Goal: Complete application form: Complete application form

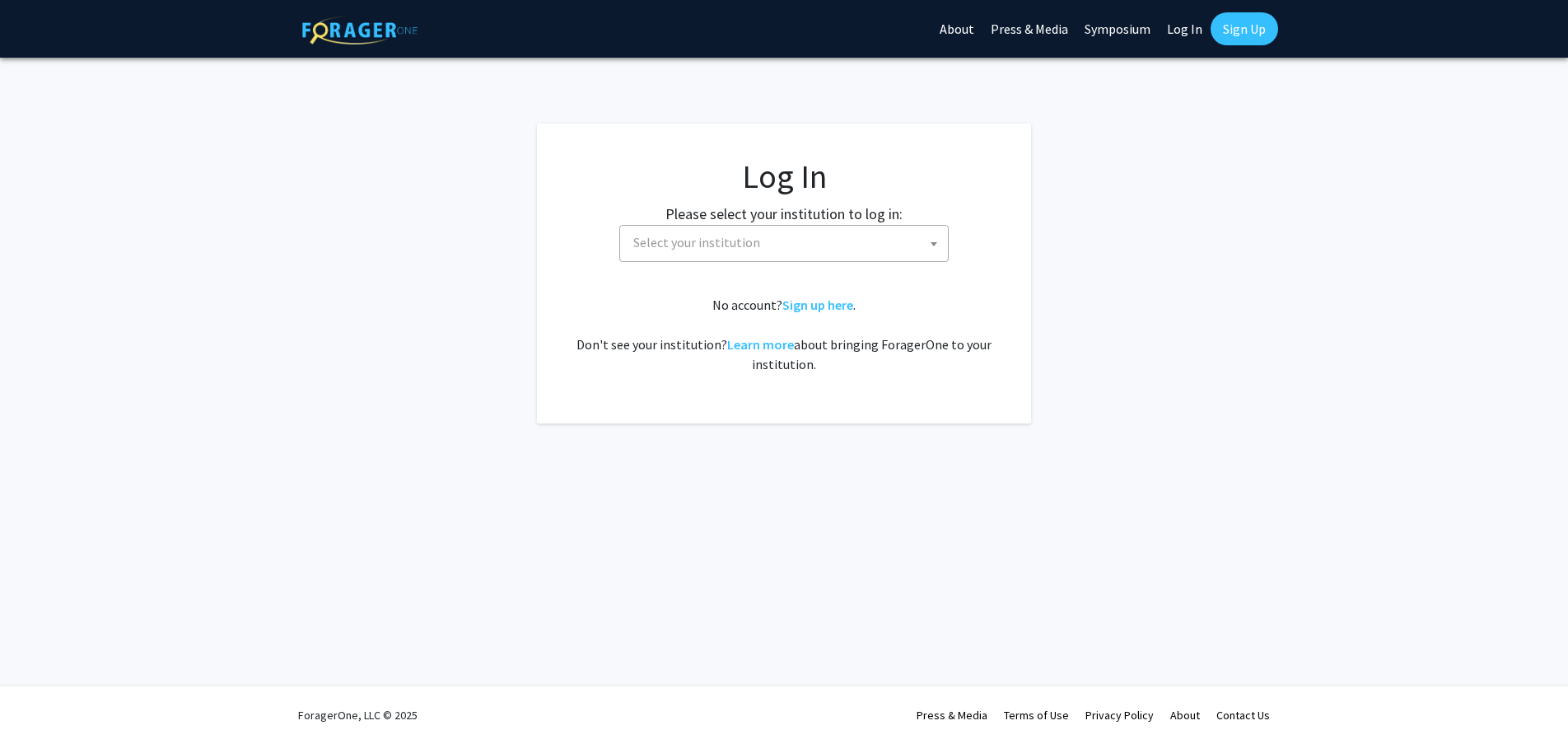
click at [735, 266] on fg-card-body "Log In Please select your institution to log in: [GEOGRAPHIC_DATA] [GEOGRAPHIC_…" at bounding box center [784, 273] width 428 height 234
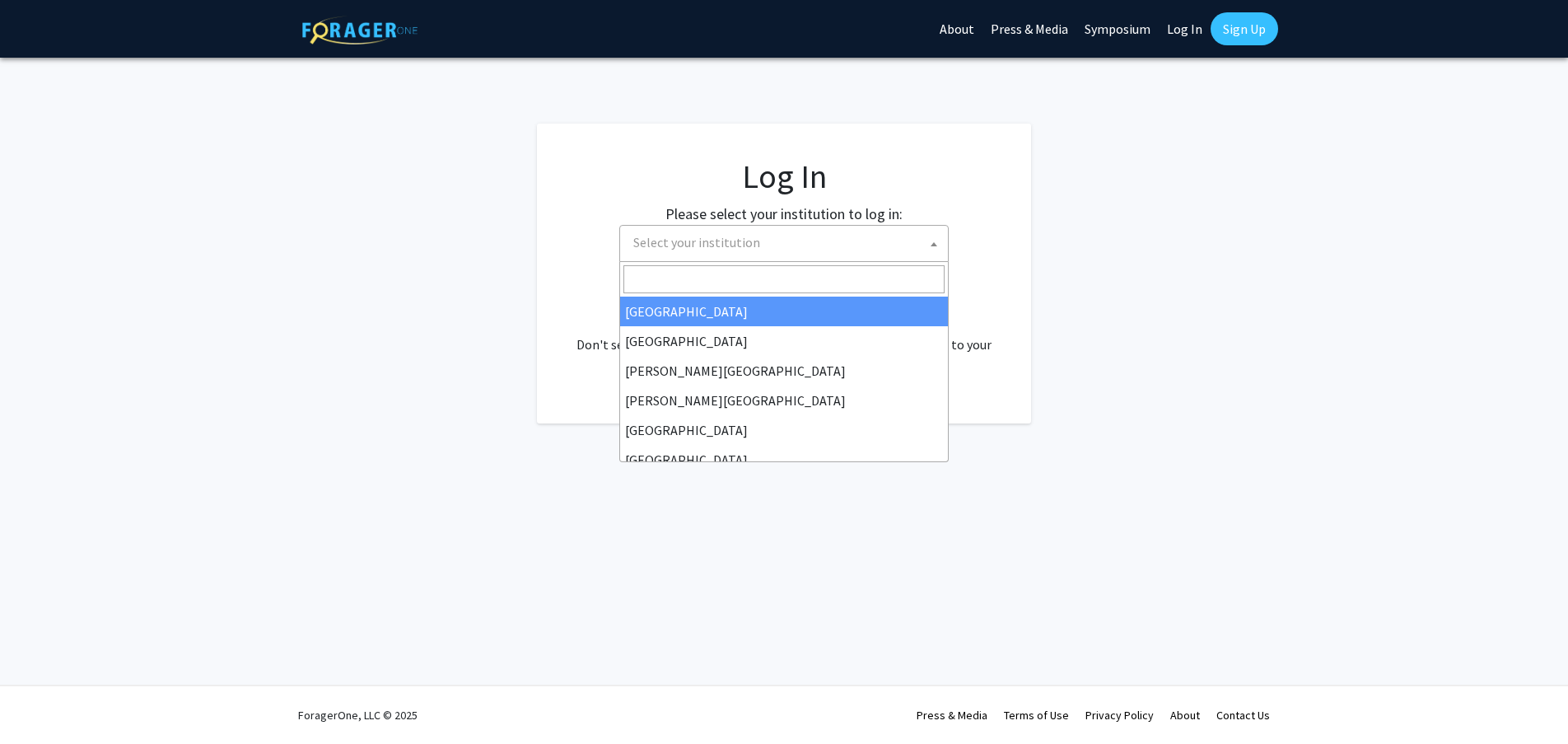
click at [713, 244] on span "Select your institution" at bounding box center [696, 242] width 127 height 16
select select "34"
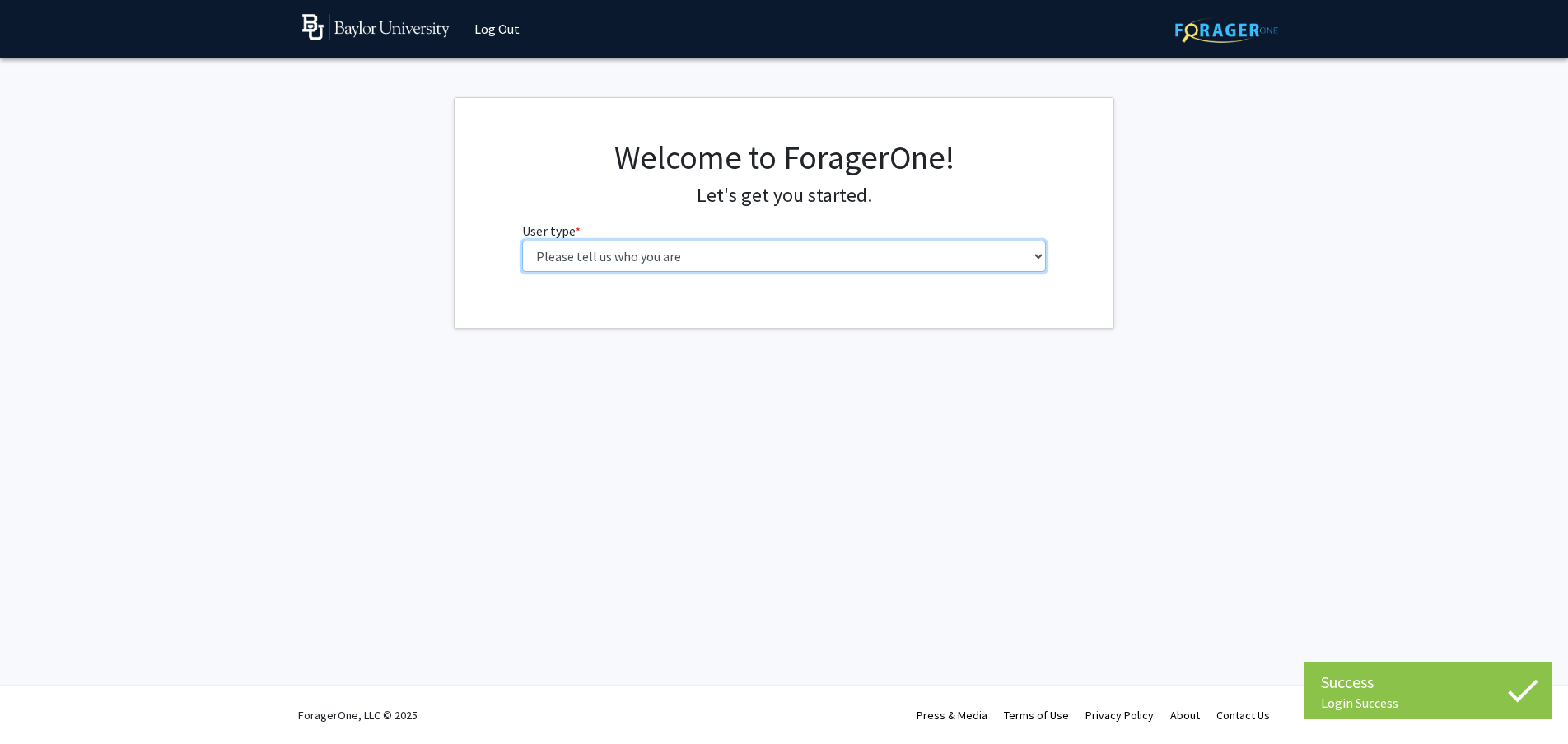
click at [832, 243] on select "Please tell us who you are Undergraduate Student Master's Student Doctoral Cand…" at bounding box center [784, 256] width 524 height 31
select select "5: faculty"
click at [522, 241] on select "Please tell us who you are Undergraduate Student Master's Student Doctoral Cand…" at bounding box center [784, 256] width 524 height 31
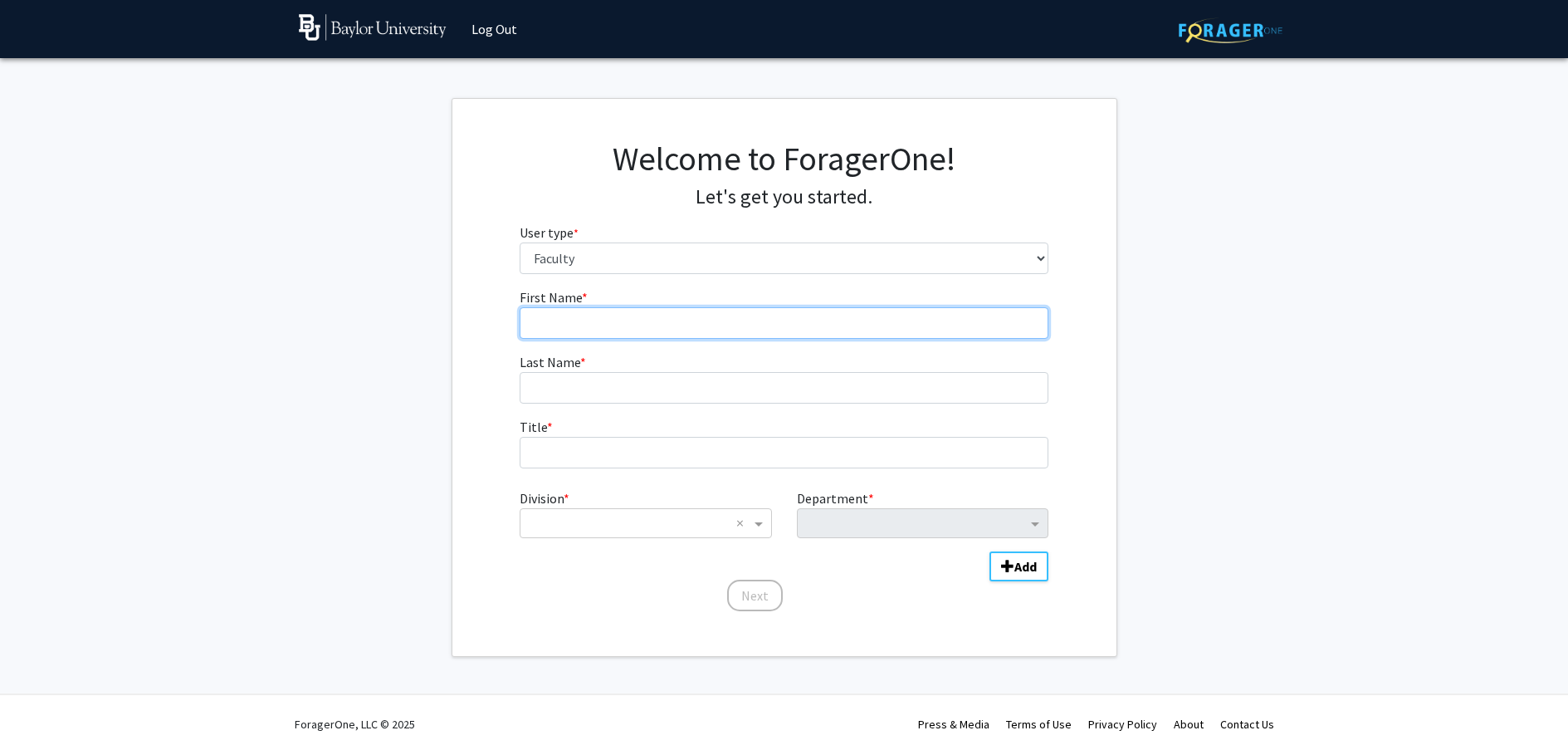
click at [597, 337] on input "First Name * required" at bounding box center [784, 322] width 528 height 32
type input "[PERSON_NAME]"
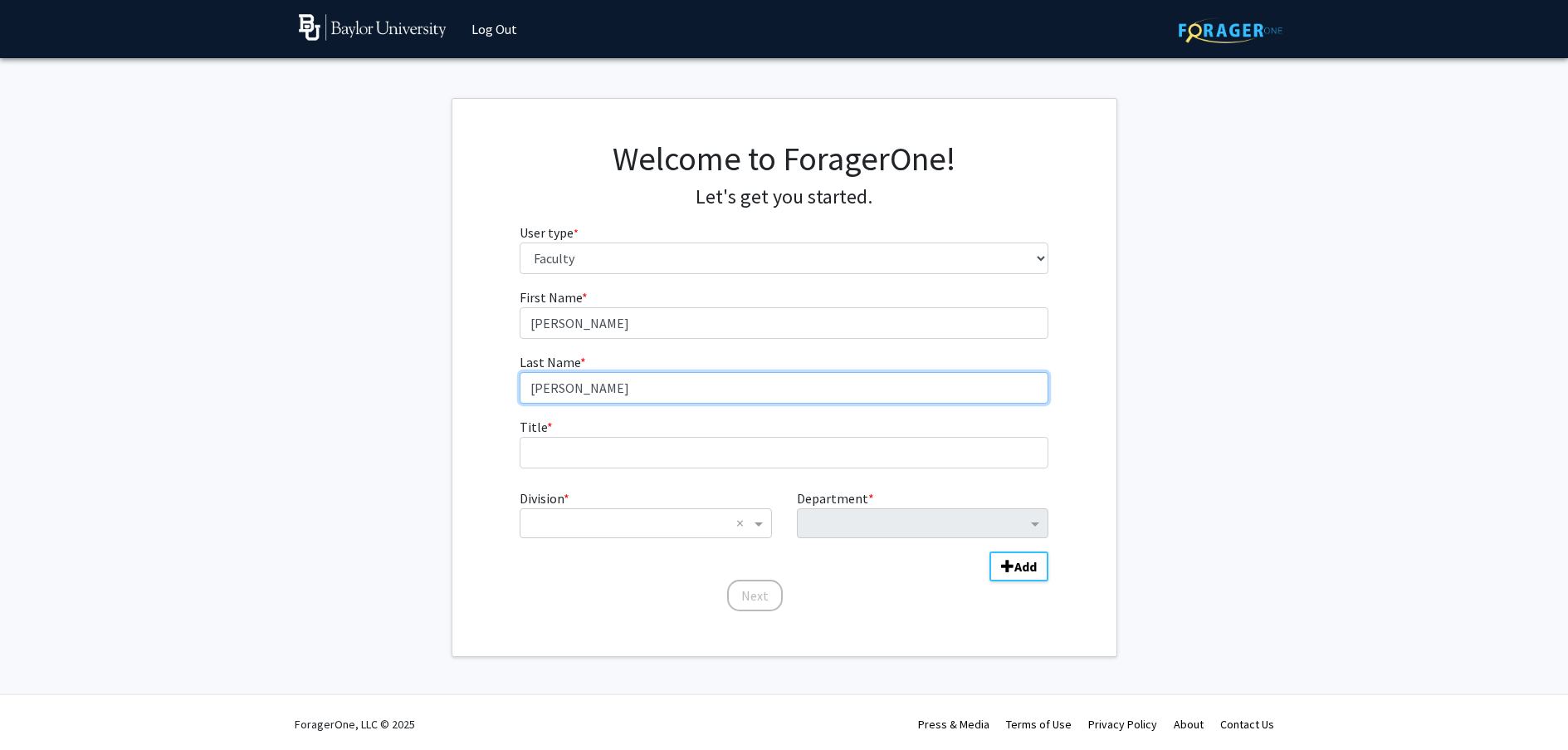
type input "[PERSON_NAME]"
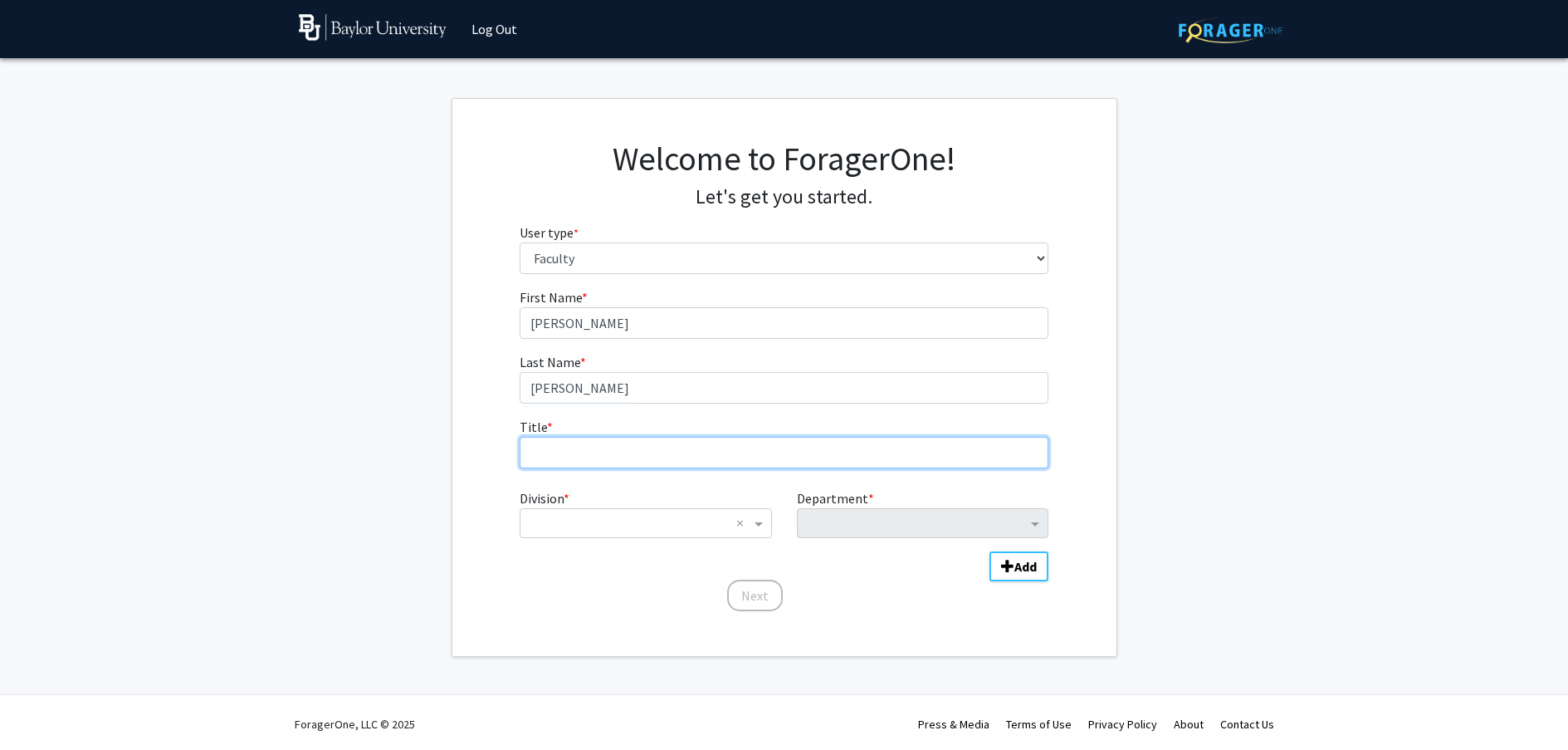
type input "F"
type input "Senior Lecturer"
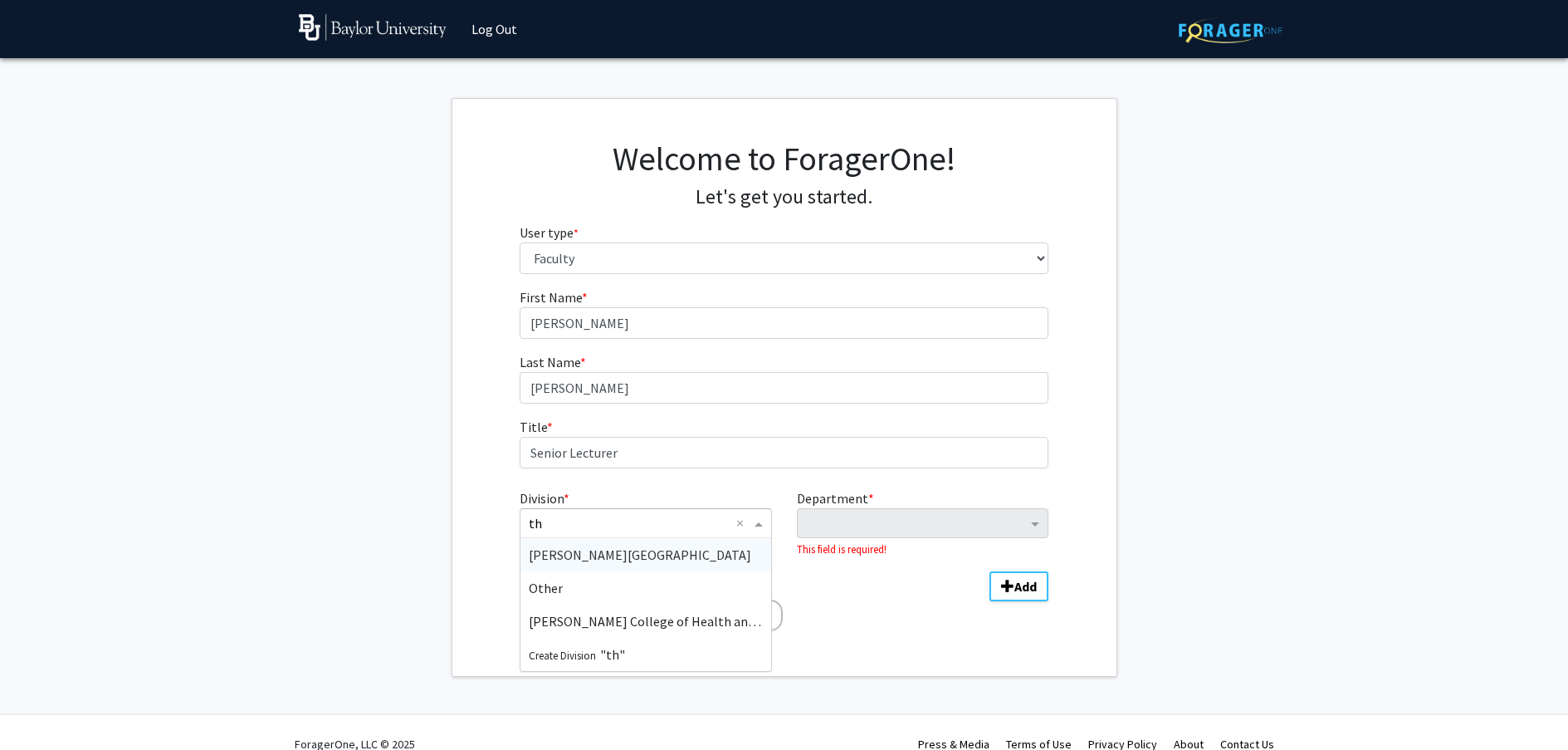
type input "t"
type input "coll"
click at [598, 553] on span "College of Arts & Sciences" at bounding box center [601, 554] width 147 height 16
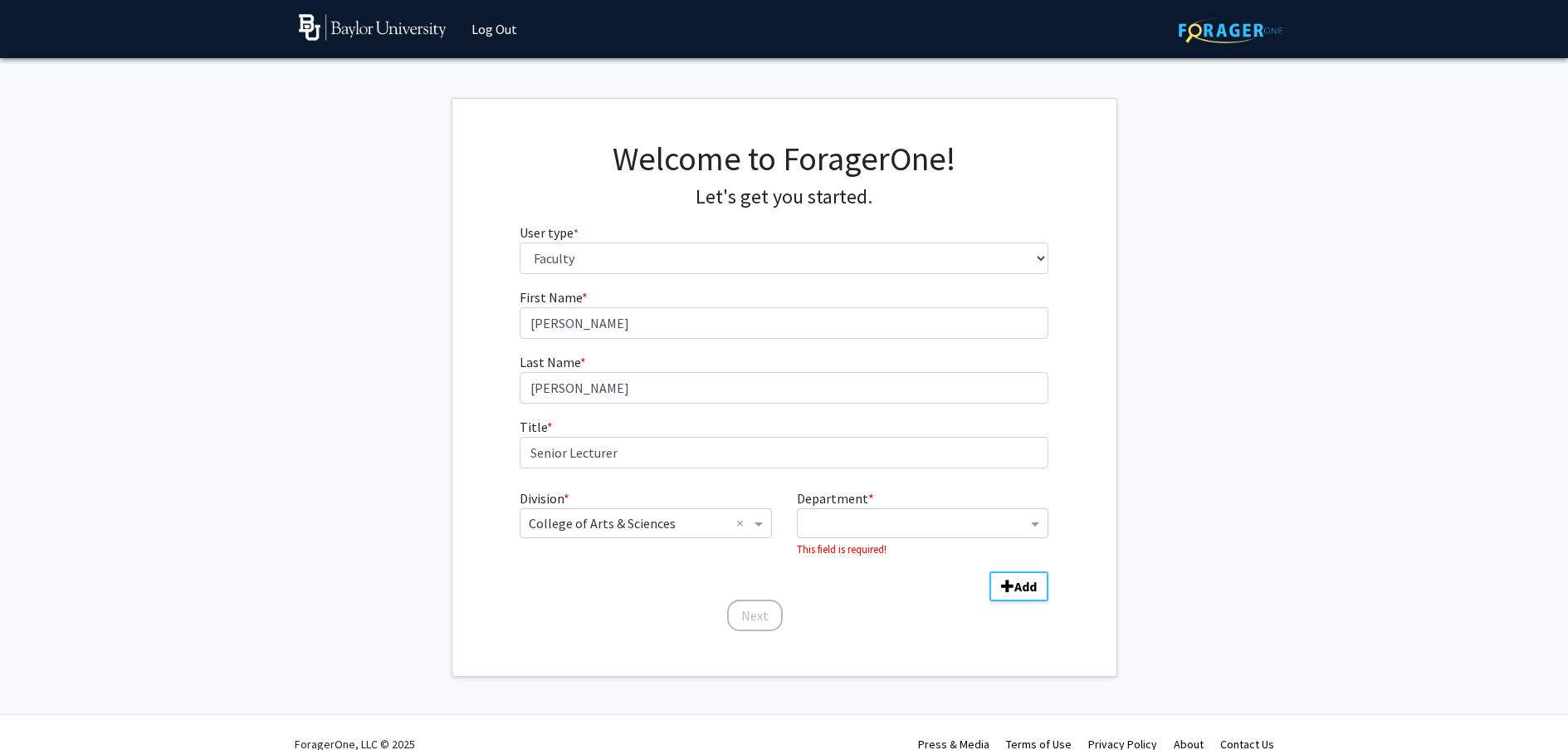
click at [893, 551] on div "Department * This field is required!" at bounding box center [923, 523] width 276 height 70
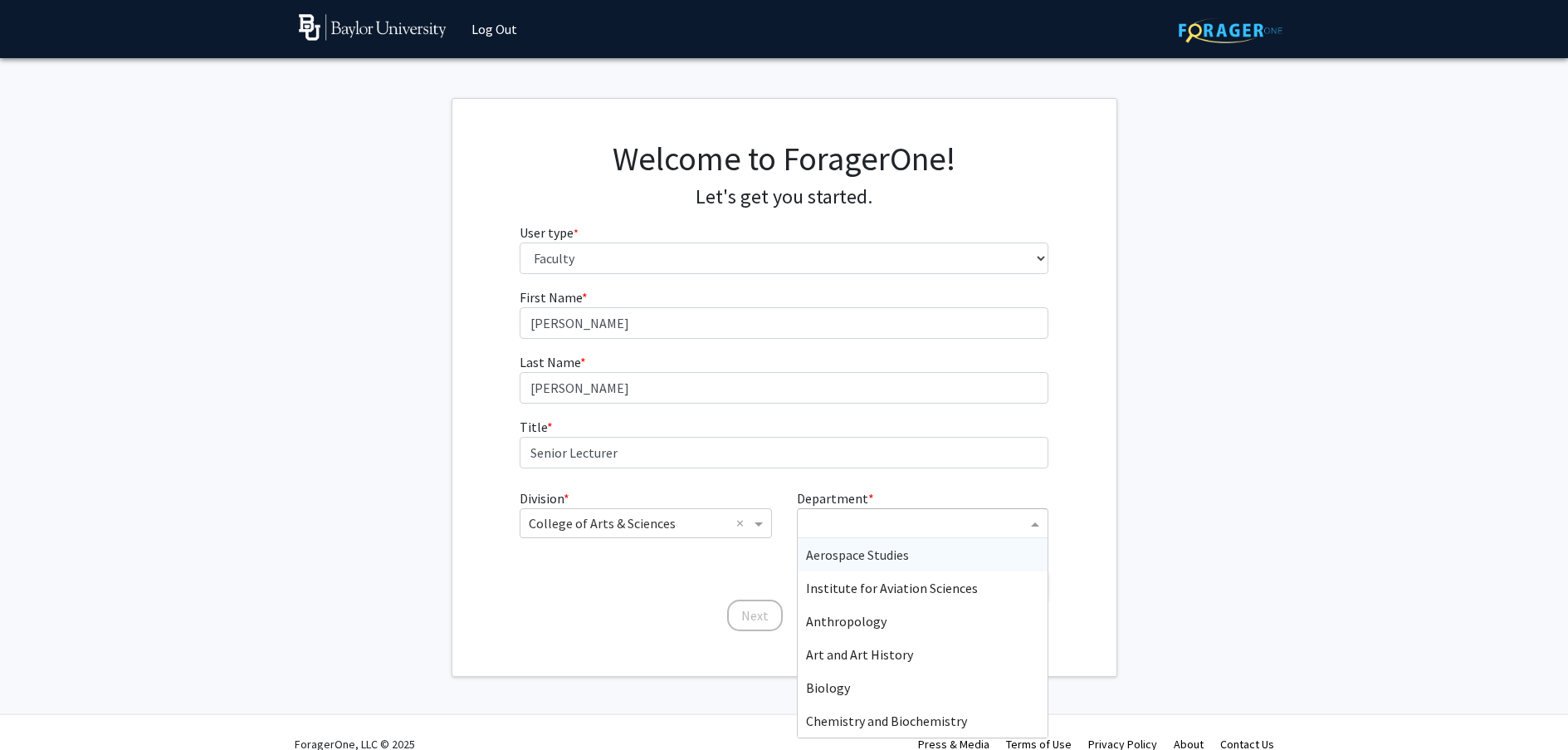
click at [892, 529] on input "Department" at bounding box center [917, 524] width 221 height 20
type input "theat"
click at [887, 553] on div "Theatre Arts" at bounding box center [923, 554] width 250 height 34
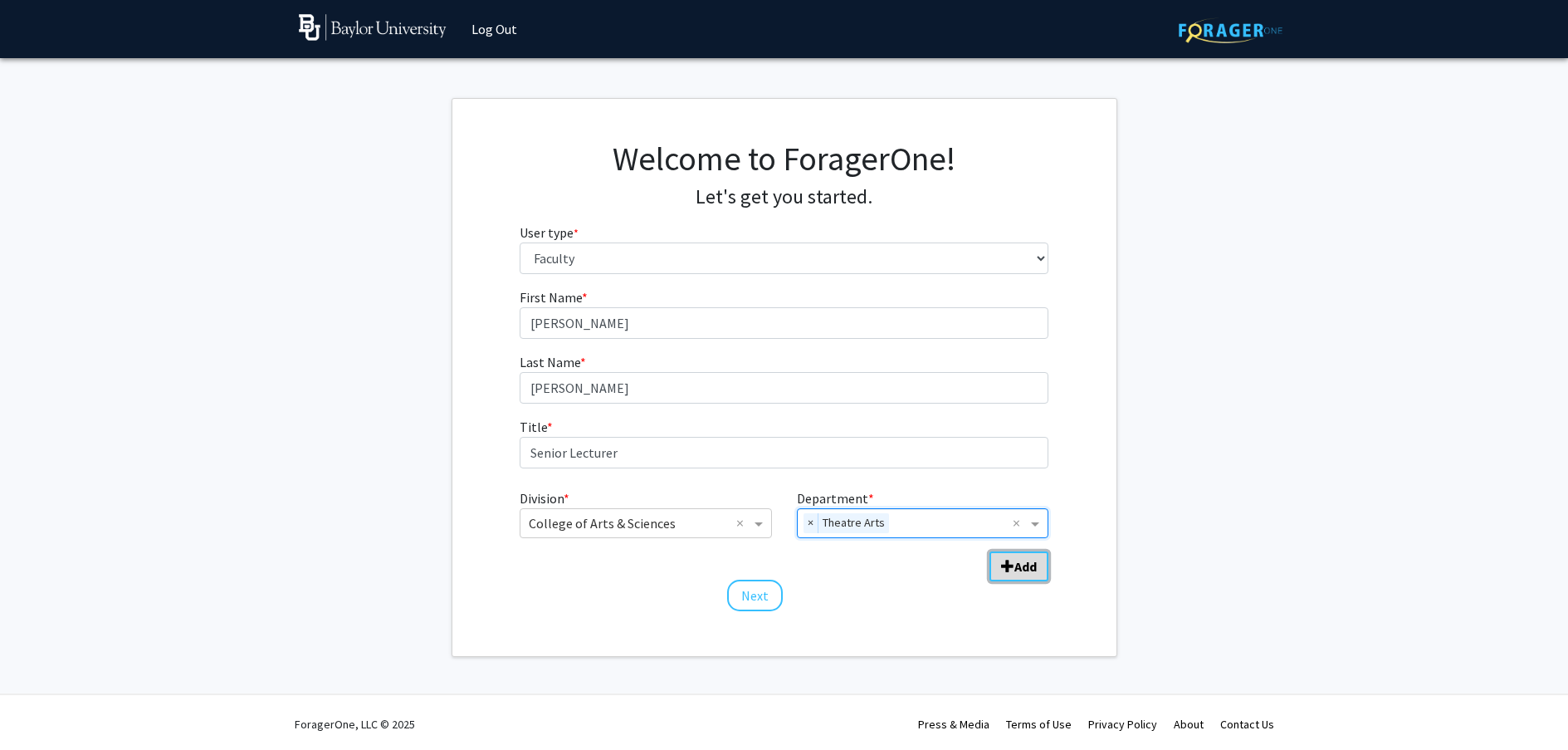
click at [1018, 559] on b "Add" at bounding box center [1025, 566] width 22 height 16
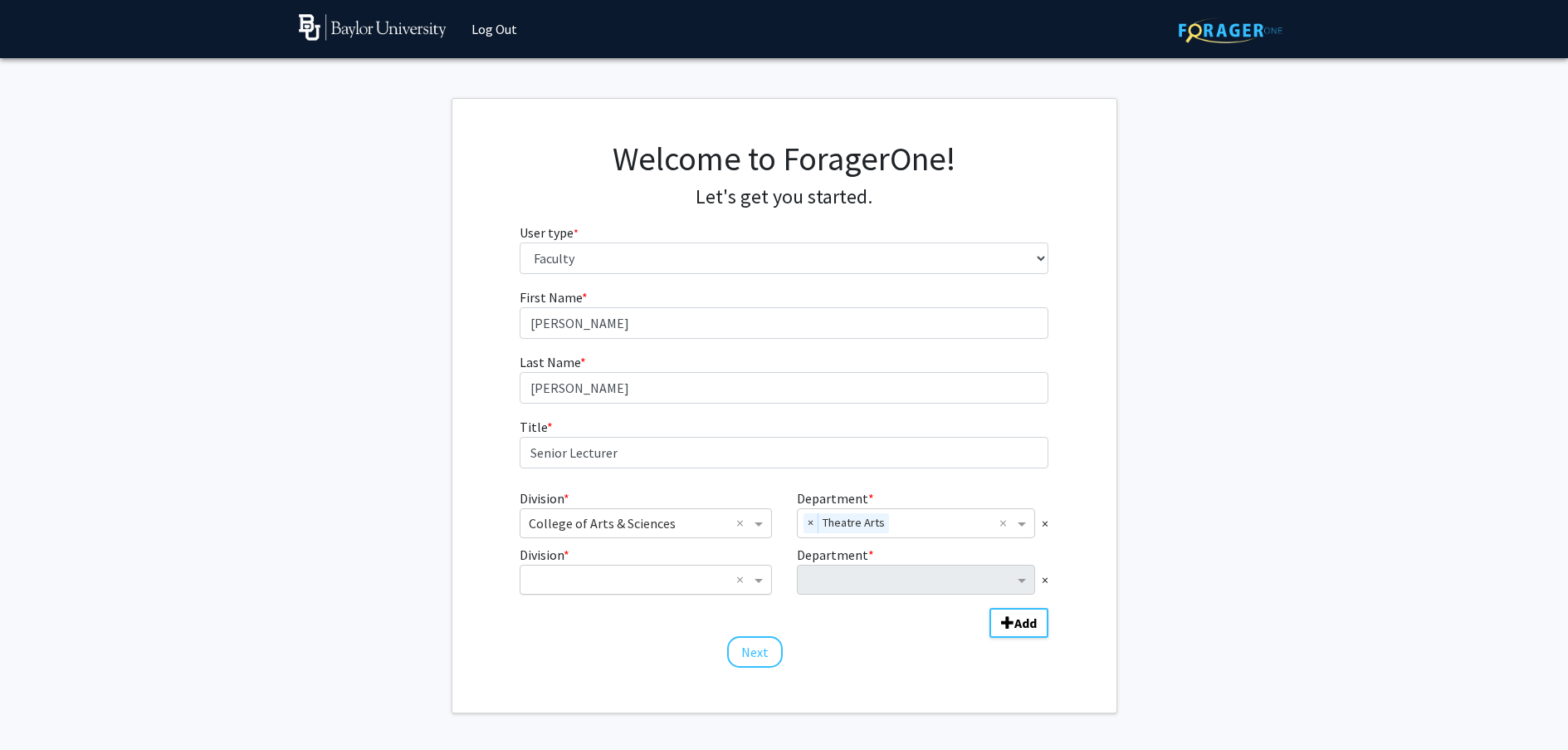
click at [654, 578] on input "Division" at bounding box center [628, 579] width 200 height 20
type input "g"
type input "G"
type input "b"
type input "honors"
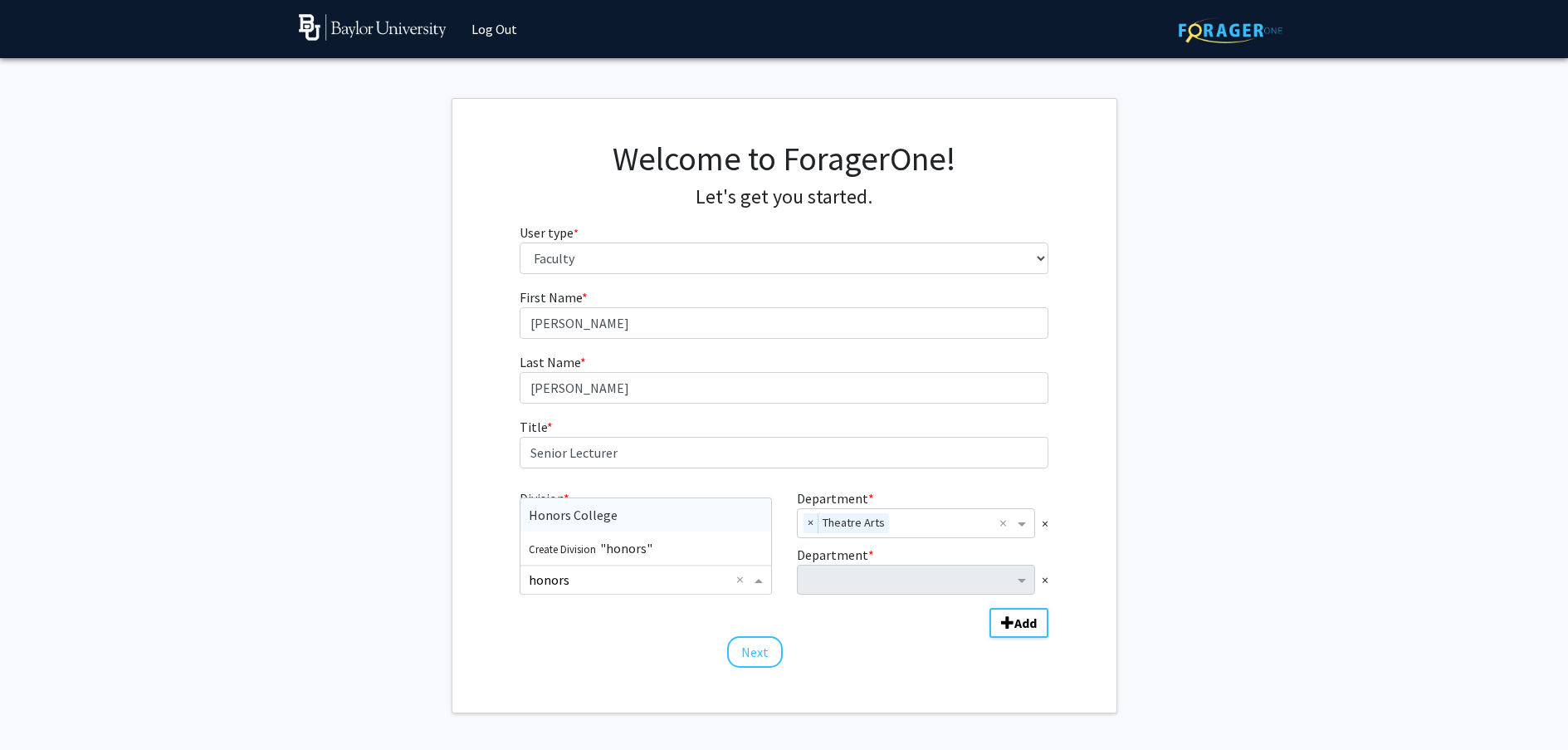
click at [535, 518] on span "Honors College" at bounding box center [573, 514] width 89 height 16
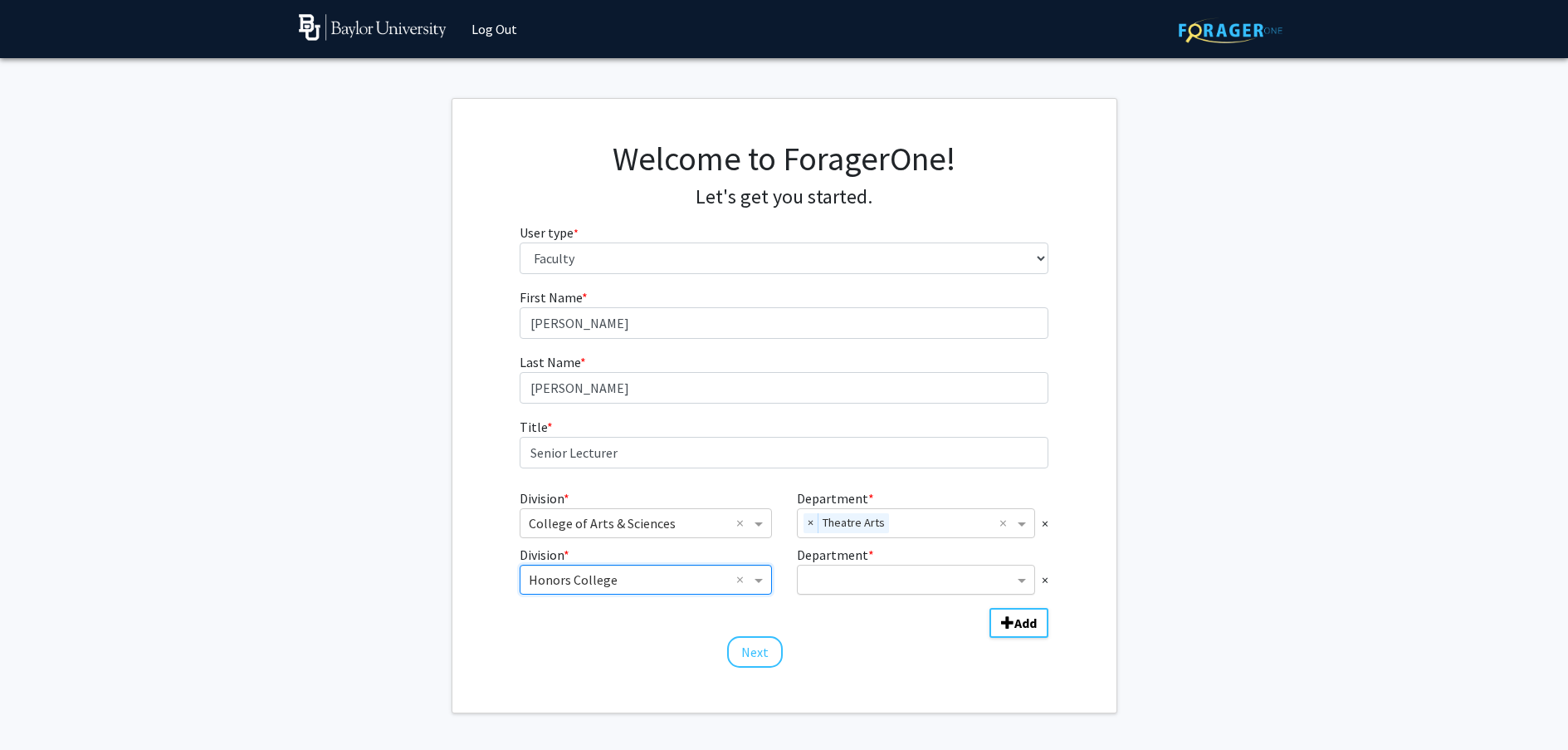
click at [913, 572] on input "Department" at bounding box center [910, 580] width 207 height 20
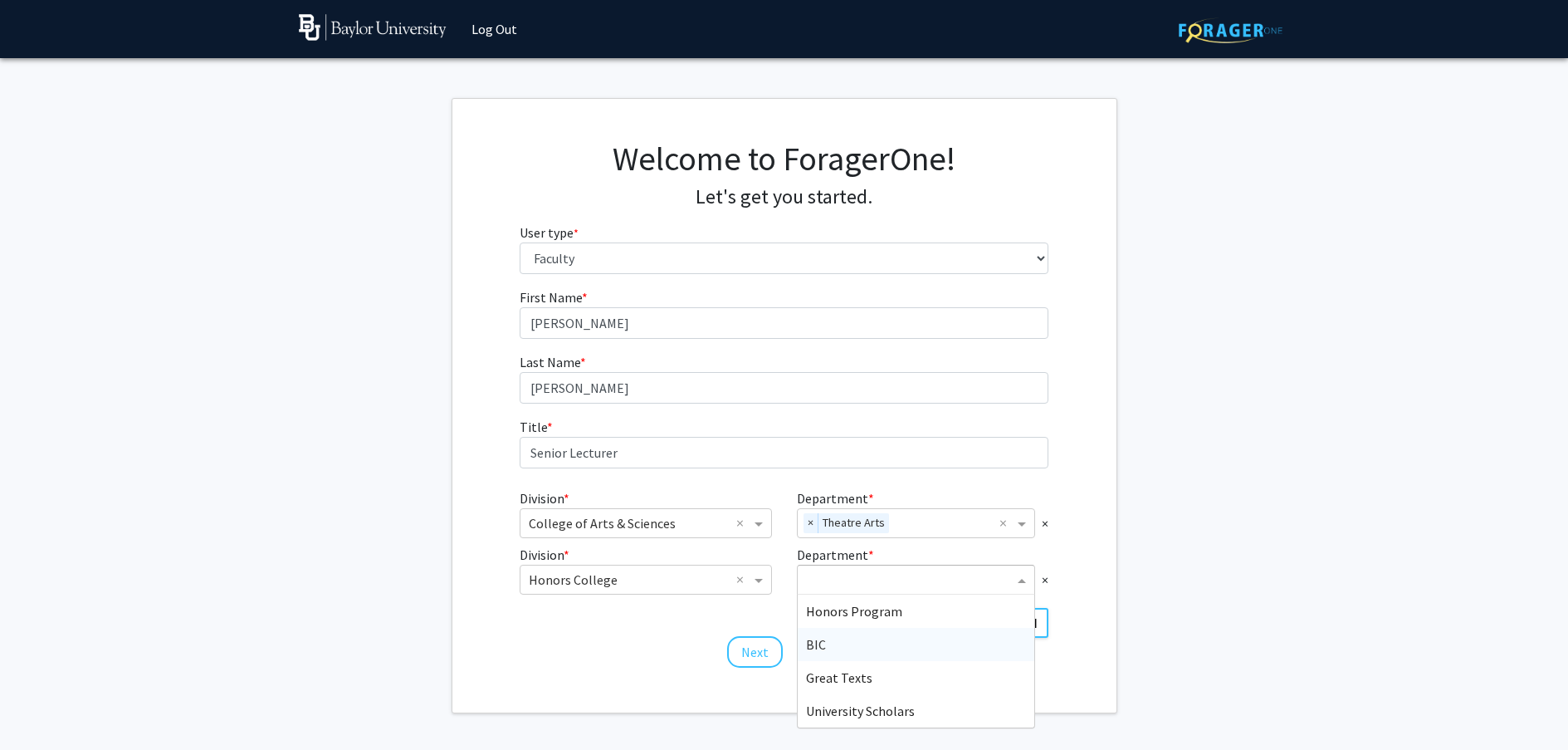
click at [854, 645] on div "BIC" at bounding box center [916, 644] width 237 height 34
click at [1047, 579] on span "×" at bounding box center [1044, 579] width 7 height 20
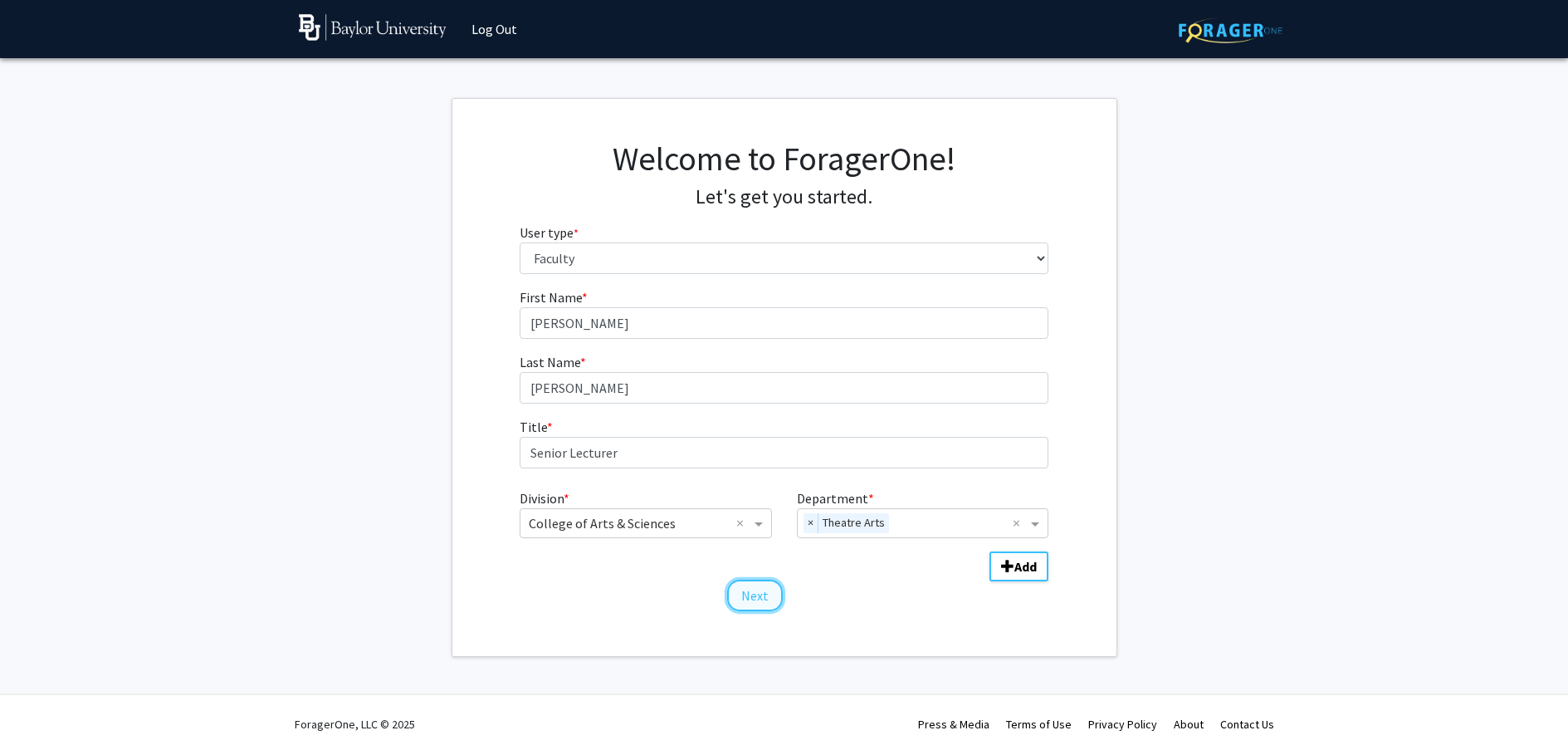
click at [766, 595] on button "Next" at bounding box center [755, 595] width 56 height 32
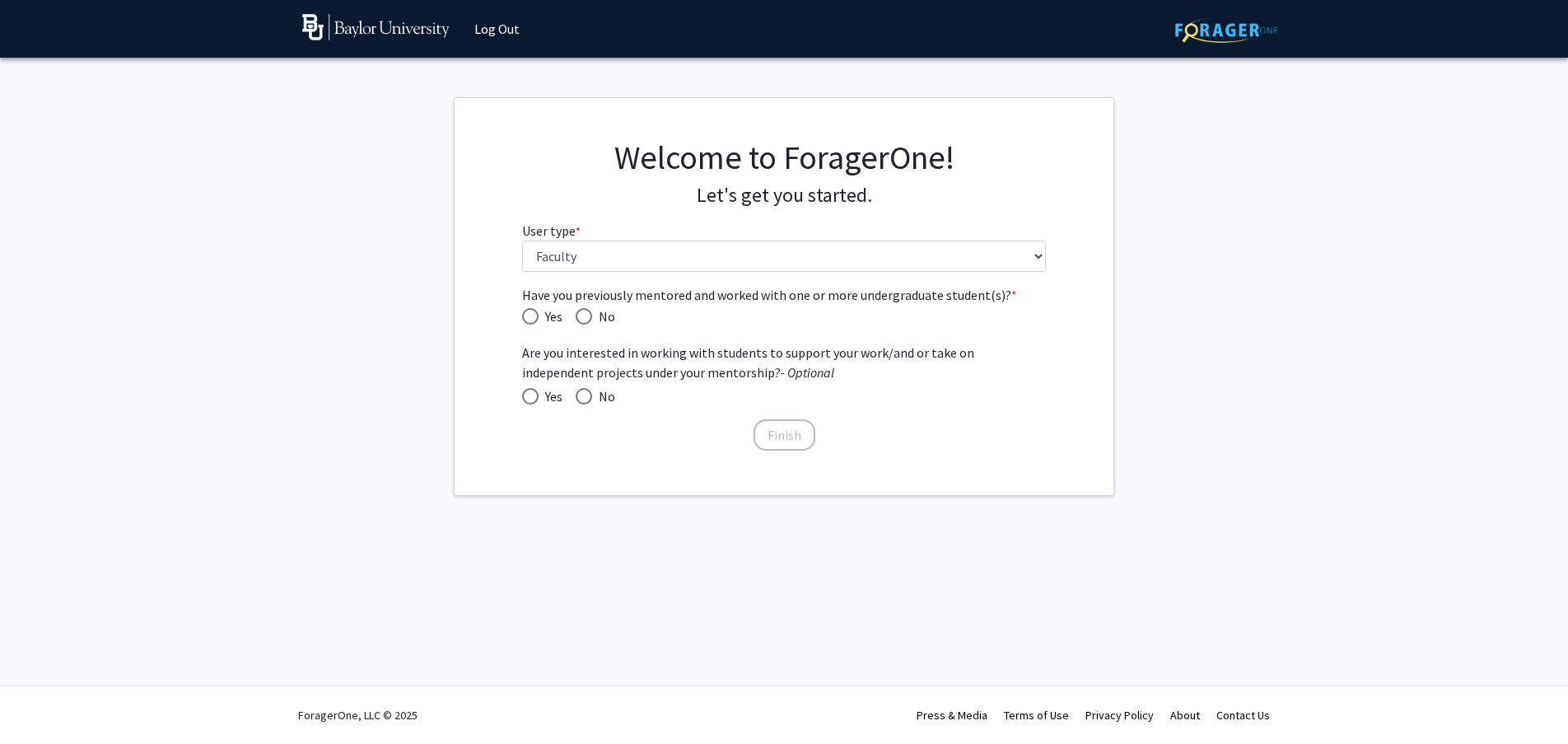
click at [525, 310] on span "Have you previously mentored and worked with one or more undergraduate student(…" at bounding box center [530, 316] width 16 height 16
click at [525, 310] on input "Yes" at bounding box center [530, 316] width 16 height 16
radio input "true"
click at [533, 390] on span at bounding box center [530, 396] width 16 height 16
click at [533, 390] on input "Yes" at bounding box center [530, 396] width 16 height 16
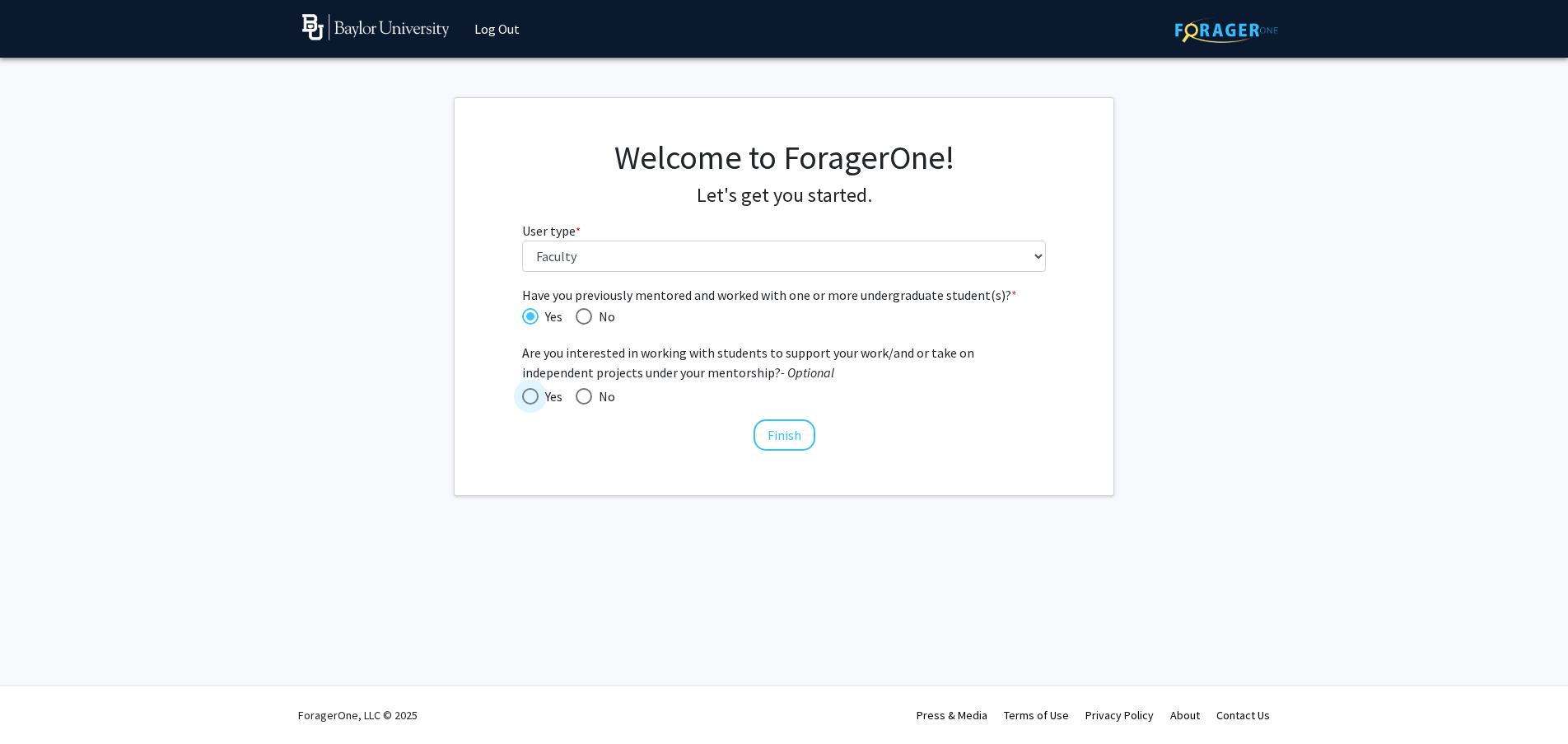
radio input "true"
click at [787, 436] on button "Finish" at bounding box center [784, 435] width 62 height 31
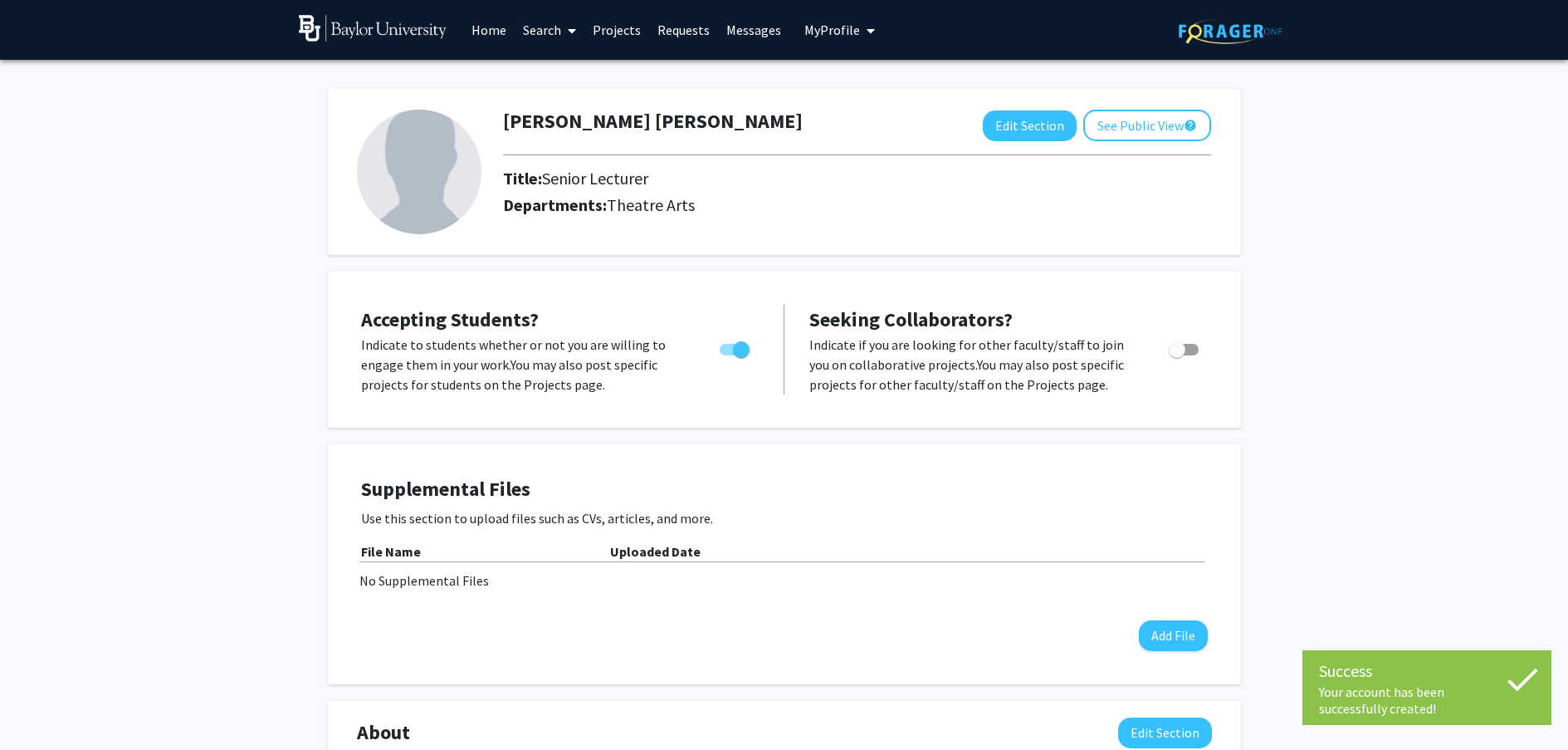
scroll to position [3, 0]
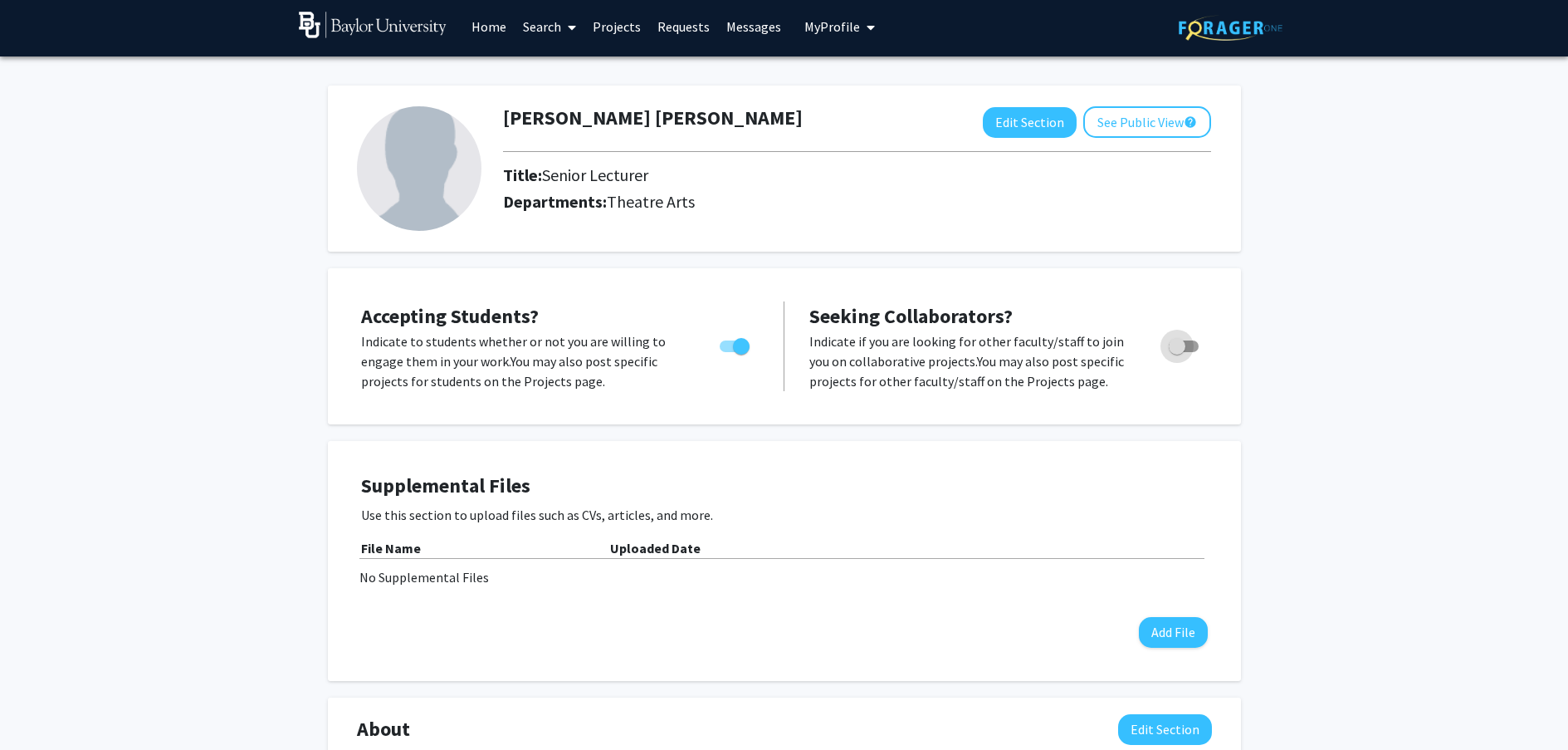
click at [1184, 349] on span "Toggle" at bounding box center [1177, 345] width 16 height 16
click at [1178, 352] on input "Toggle" at bounding box center [1177, 352] width 1 height 1
checkbox input "true"
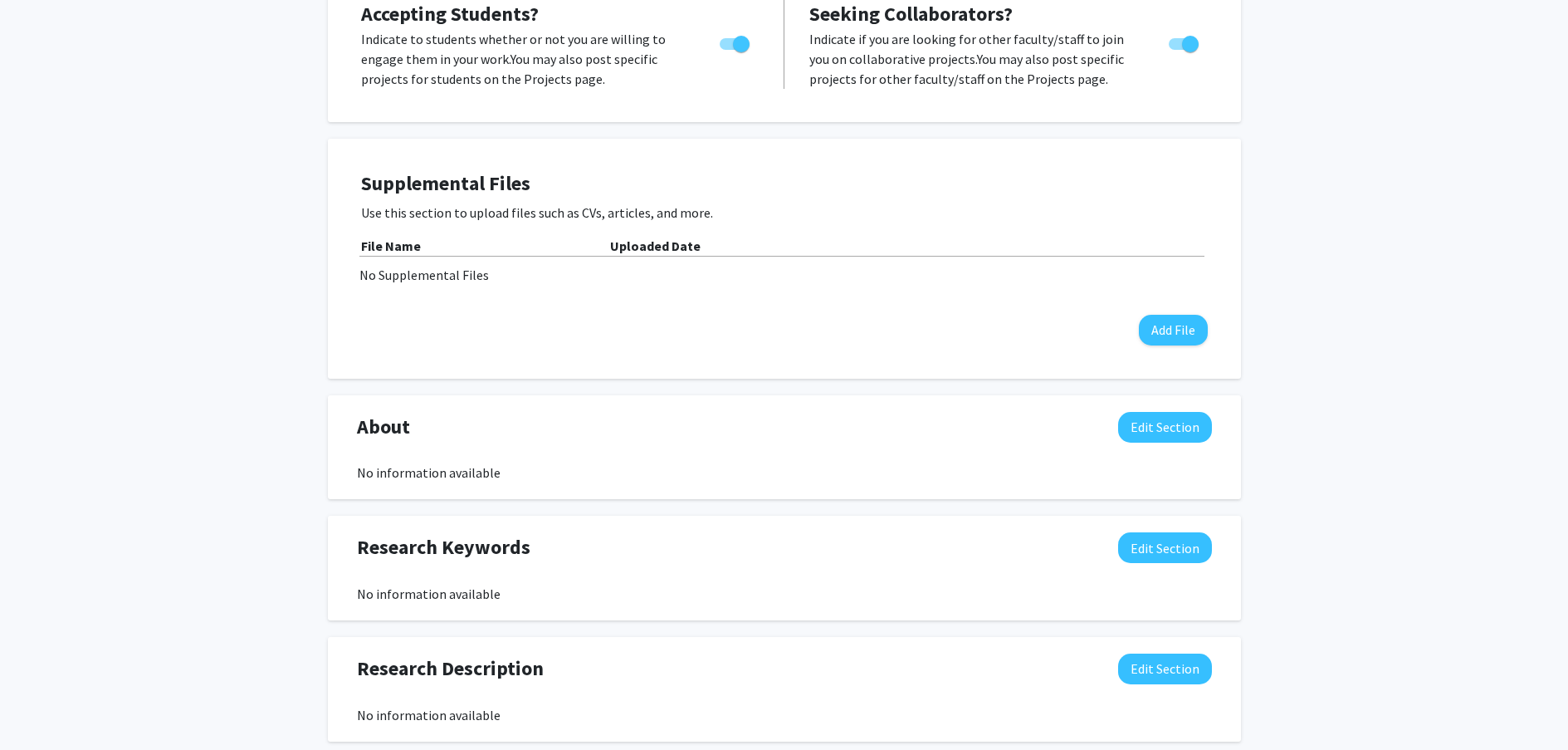
scroll to position [0, 0]
